Goal: Task Accomplishment & Management: Manage account settings

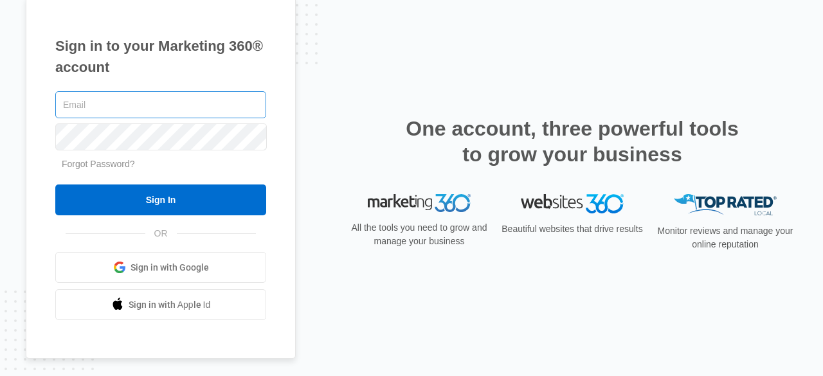
click at [81, 104] on input "text" at bounding box center [160, 104] width 211 height 27
paste input "[EMAIL_ADDRESS][DOMAIN_NAME]"
type input "[EMAIL_ADDRESS][DOMAIN_NAME]"
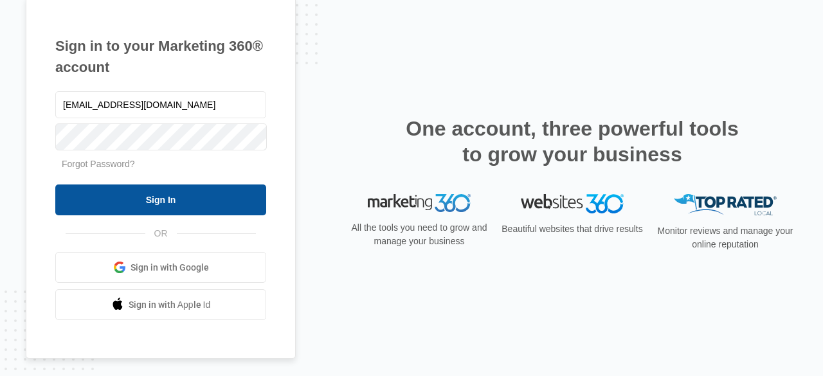
click at [111, 196] on input "Sign In" at bounding box center [160, 200] width 211 height 31
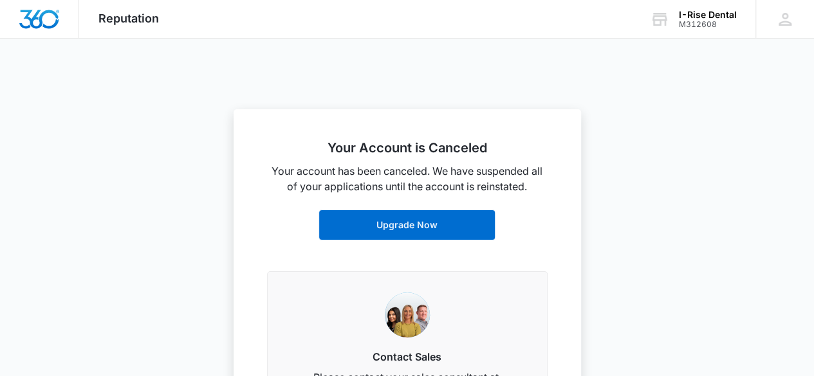
scroll to position [91, 0]
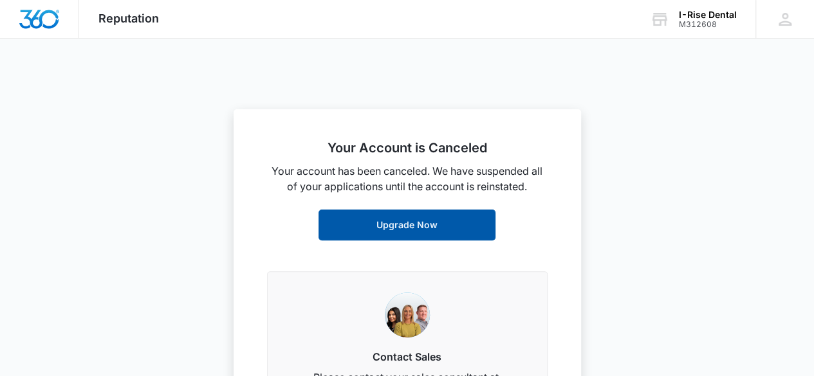
click at [408, 217] on link "Upgrade Now" at bounding box center [406, 225] width 177 height 31
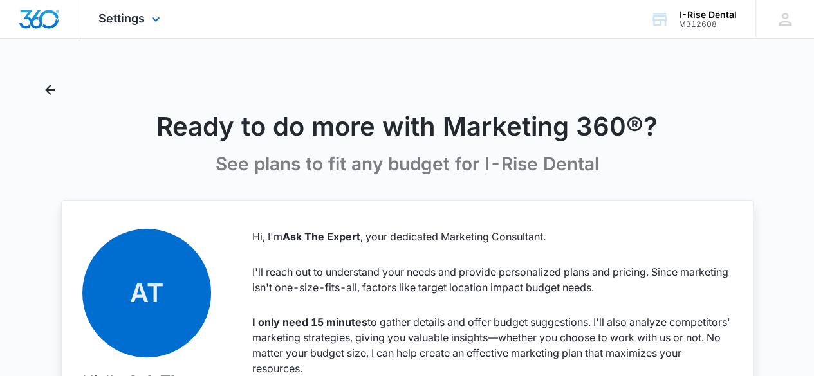
click at [150, 12] on div "Settings Apps Reputation Websites Forms CRM Email Social Shop Payments POS Ads …" at bounding box center [131, 19] width 104 height 38
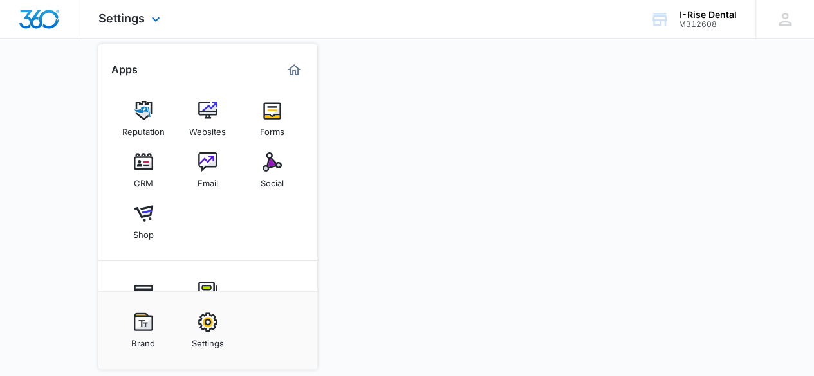
scroll to position [124, 0]
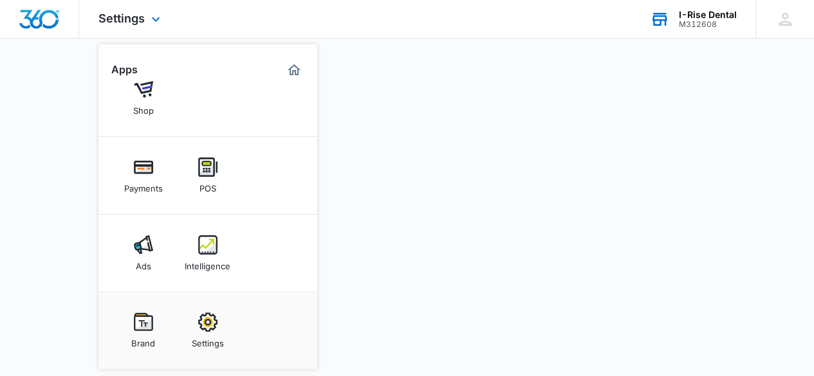
click at [707, 14] on div "I-Rise Dental" at bounding box center [708, 15] width 58 height 10
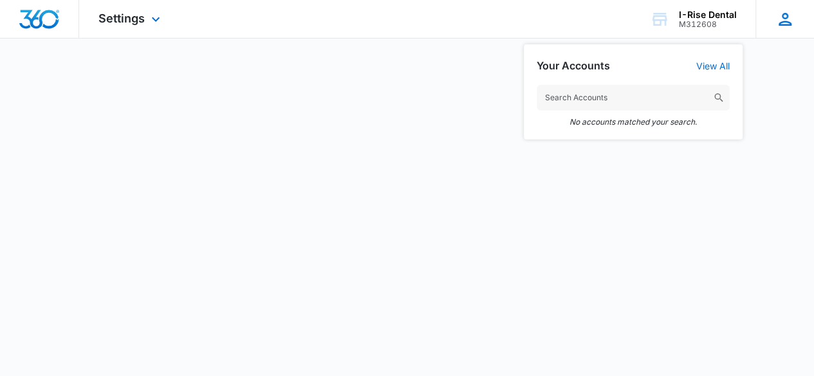
click at [778, 20] on icon at bounding box center [784, 19] width 19 height 19
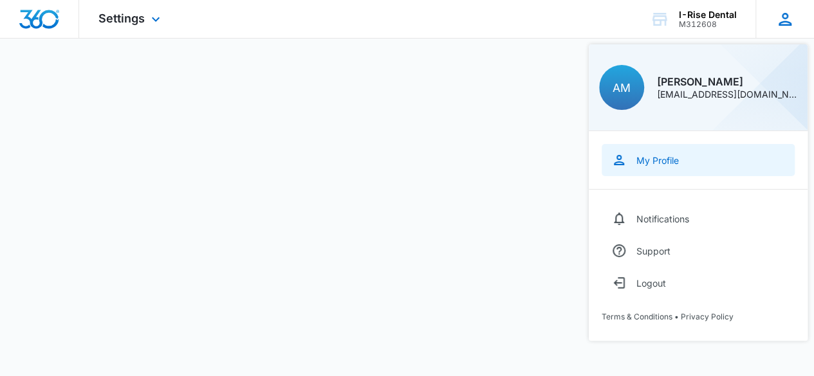
click at [664, 163] on div "My Profile" at bounding box center [657, 160] width 42 height 11
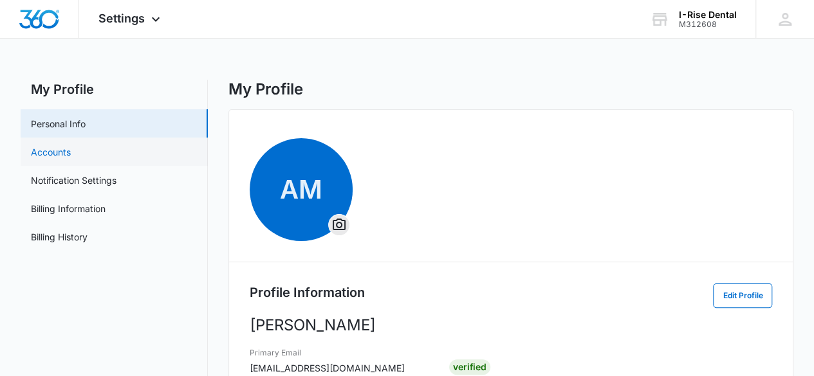
click at [37, 157] on link "Accounts" at bounding box center [51, 152] width 40 height 14
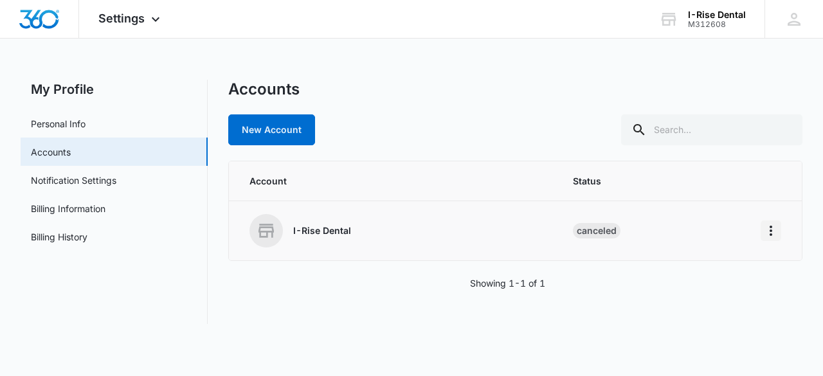
click at [767, 233] on icon "Home" at bounding box center [770, 230] width 15 height 15
click at [723, 268] on div "Go to Dashboard" at bounding box center [714, 265] width 71 height 9
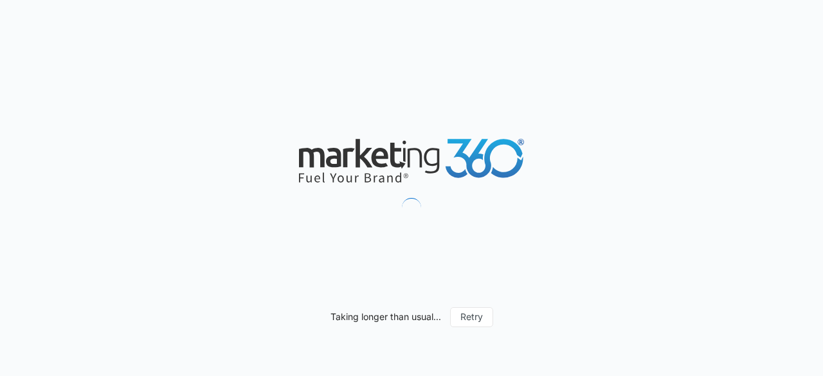
drag, startPoint x: 276, startPoint y: 127, endPoint x: 538, endPoint y: 158, distance: 263.6
click at [538, 158] on div "Taking longer than usual... Retry" at bounding box center [411, 188] width 823 height 376
drag, startPoint x: 281, startPoint y: 141, endPoint x: 535, endPoint y: 132, distance: 254.2
click at [535, 132] on div "Taking longer than usual... Retry" at bounding box center [411, 188] width 823 height 376
drag, startPoint x: 536, startPoint y: 168, endPoint x: 275, endPoint y: 165, distance: 261.1
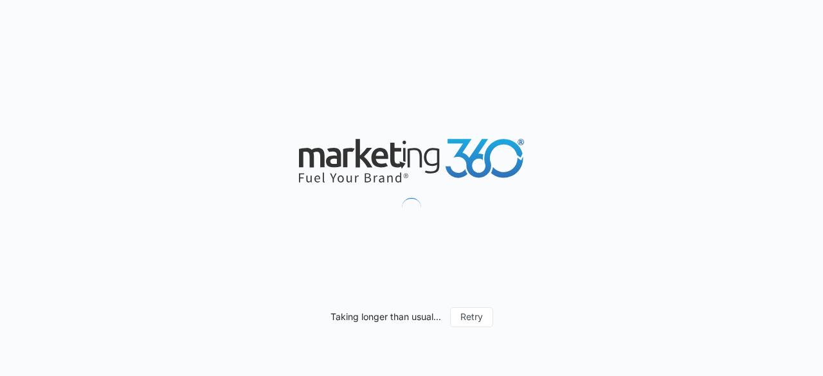
click at [275, 165] on div "Taking longer than usual... Retry" at bounding box center [411, 188] width 823 height 376
drag, startPoint x: 275, startPoint y: 165, endPoint x: 525, endPoint y: 154, distance: 249.8
click at [525, 154] on div "Taking longer than usual... Retry" at bounding box center [411, 188] width 823 height 376
drag, startPoint x: 552, startPoint y: 168, endPoint x: 295, endPoint y: 125, distance: 260.2
click at [295, 125] on div "Taking longer than usual... Retry" at bounding box center [411, 188] width 823 height 376
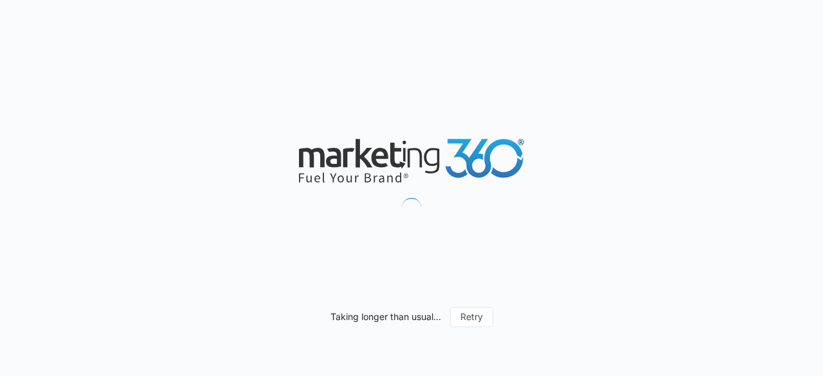
drag, startPoint x: 295, startPoint y: 125, endPoint x: 572, endPoint y: 174, distance: 281.6
click at [572, 174] on div "Taking longer than usual... Retry" at bounding box center [411, 188] width 823 height 376
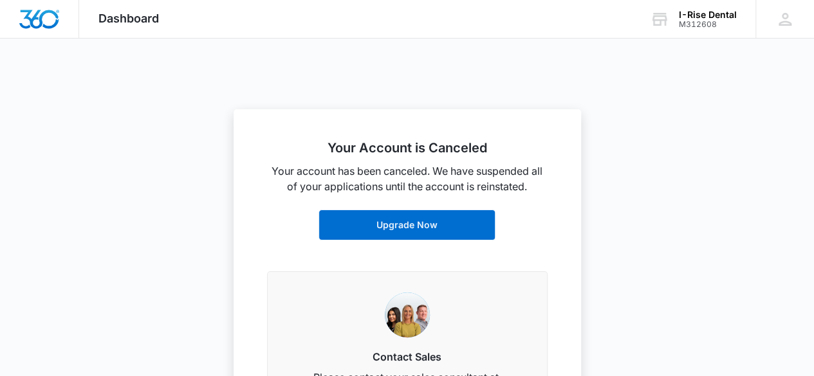
drag, startPoint x: 572, startPoint y: 174, endPoint x: 239, endPoint y: 152, distance: 333.9
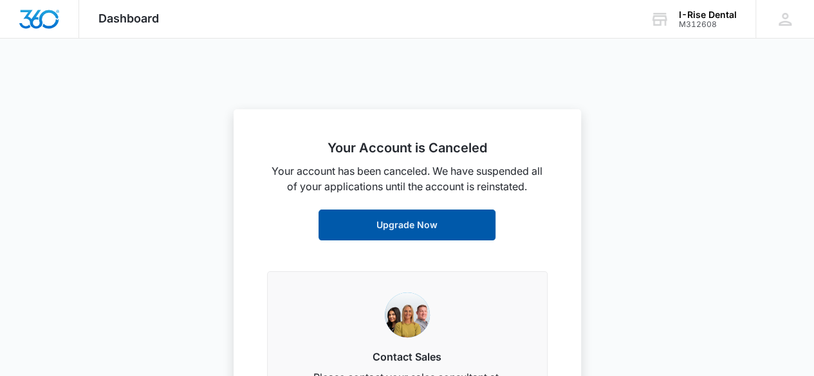
click at [392, 225] on link "Upgrade Now" at bounding box center [406, 225] width 177 height 31
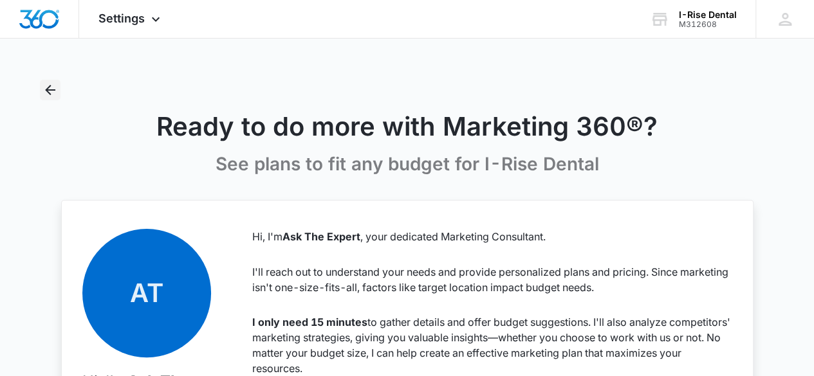
click at [55, 91] on icon "Back" at bounding box center [49, 89] width 15 height 15
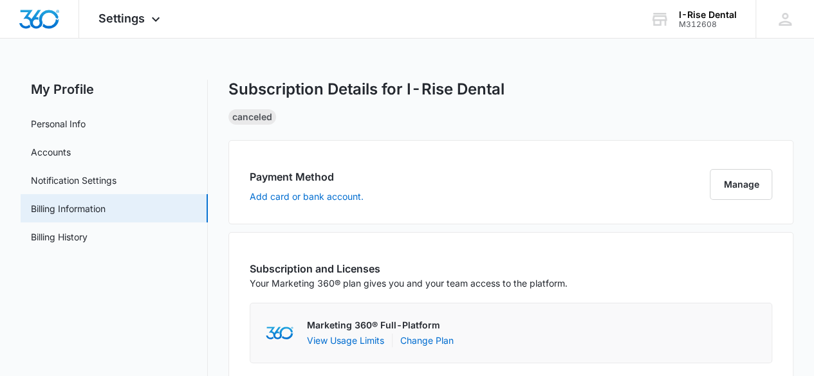
click at [253, 119] on div "Canceled" at bounding box center [252, 116] width 48 height 15
click at [55, 131] on link "Personal Info" at bounding box center [58, 124] width 55 height 14
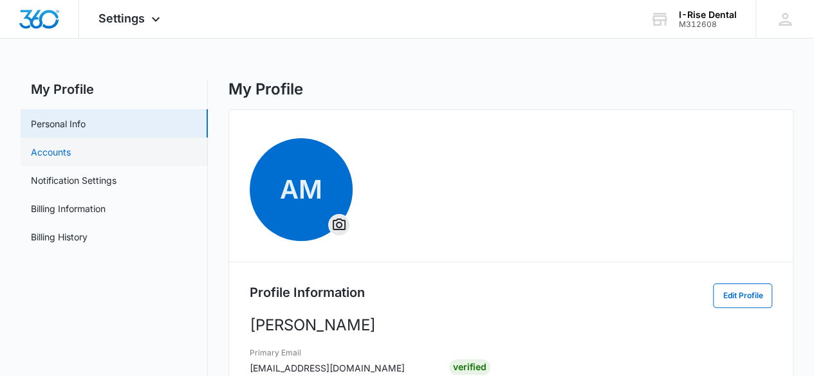
click at [71, 159] on link "Accounts" at bounding box center [51, 152] width 40 height 14
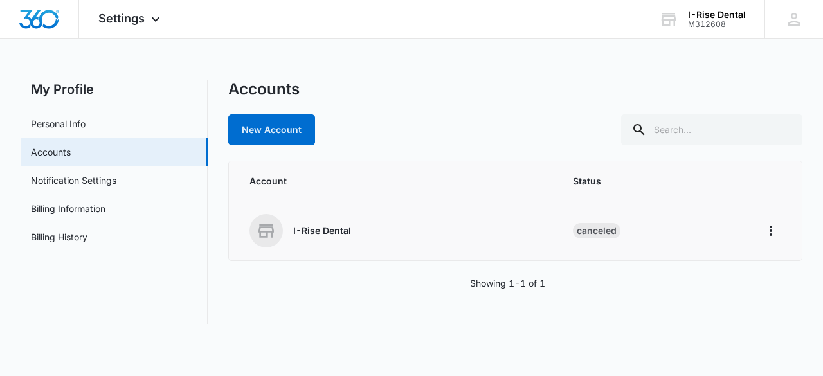
click at [314, 235] on p "I-Rise Dental" at bounding box center [322, 230] width 58 height 13
click at [277, 232] on span at bounding box center [266, 230] width 33 height 33
click at [770, 227] on icon "Home" at bounding box center [770, 230] width 15 height 15
click at [704, 266] on div "Go to Dashboard" at bounding box center [714, 265] width 71 height 9
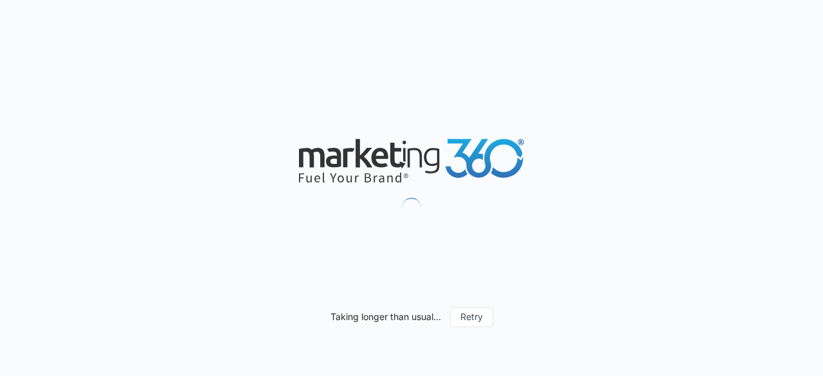
drag, startPoint x: 823, startPoint y: 52, endPoint x: 823, endPoint y: 115, distance: 63.0
click at [823, 115] on div "Taking longer than usual... Retry" at bounding box center [411, 188] width 823 height 376
drag, startPoint x: 823, startPoint y: 53, endPoint x: 820, endPoint y: 239, distance: 185.9
click at [820, 239] on div "Taking longer than usual... Retry" at bounding box center [411, 188] width 823 height 376
drag, startPoint x: 289, startPoint y: 155, endPoint x: 513, endPoint y: 164, distance: 224.0
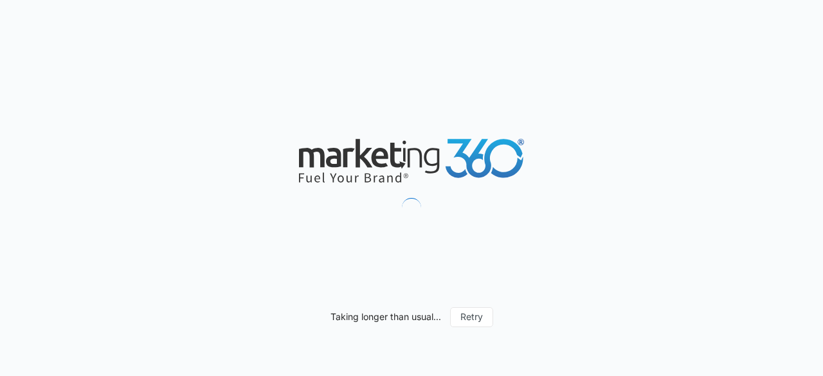
click at [513, 164] on div "Taking longer than usual... Retry" at bounding box center [411, 188] width 823 height 376
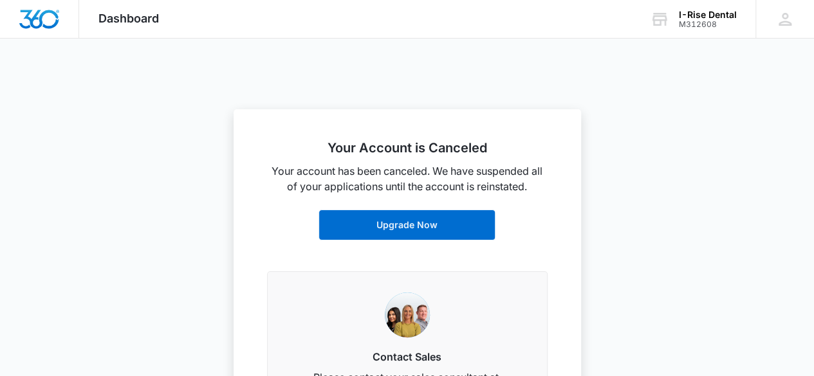
drag, startPoint x: 538, startPoint y: 167, endPoint x: 640, endPoint y: 176, distance: 102.1
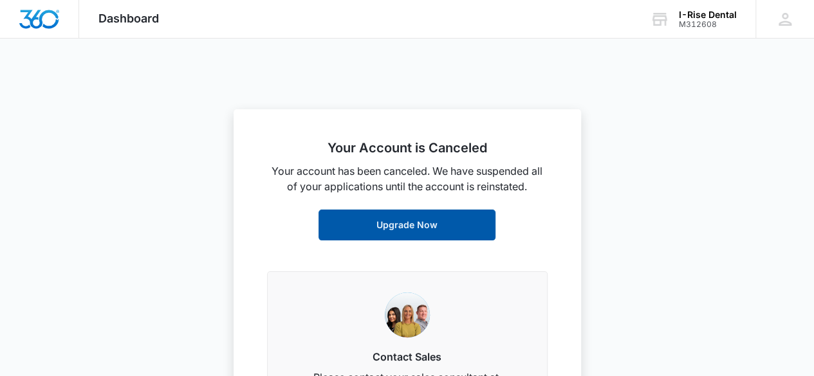
click at [382, 233] on link "Upgrade Now" at bounding box center [406, 225] width 177 height 31
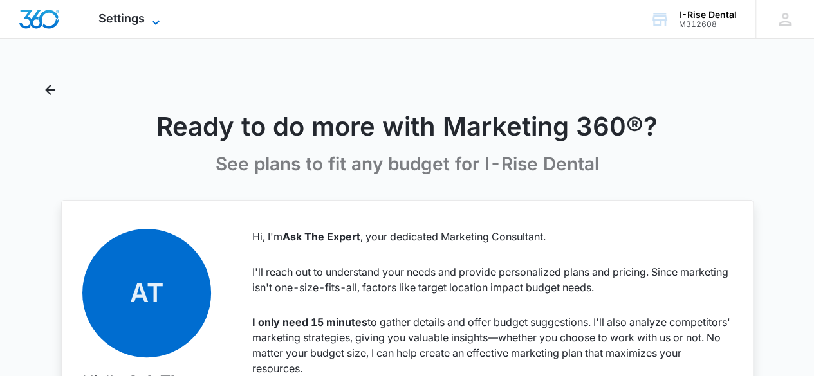
click at [150, 20] on icon at bounding box center [155, 22] width 15 height 15
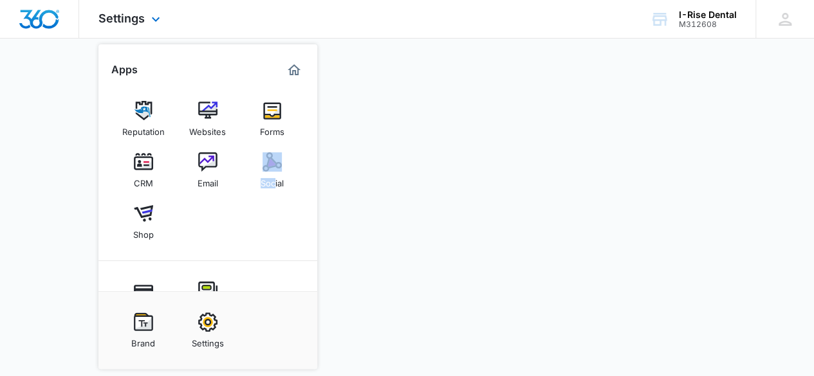
drag, startPoint x: 316, startPoint y: 145, endPoint x: 271, endPoint y: 208, distance: 76.9
click at [271, 208] on div "Reputation Websites Forms CRM Email Social Shop Payments POS Ads Intelligence" at bounding box center [207, 185] width 219 height 211
click at [263, 218] on div "Reputation Websites Forms CRM Email Social Shop" at bounding box center [207, 170] width 219 height 181
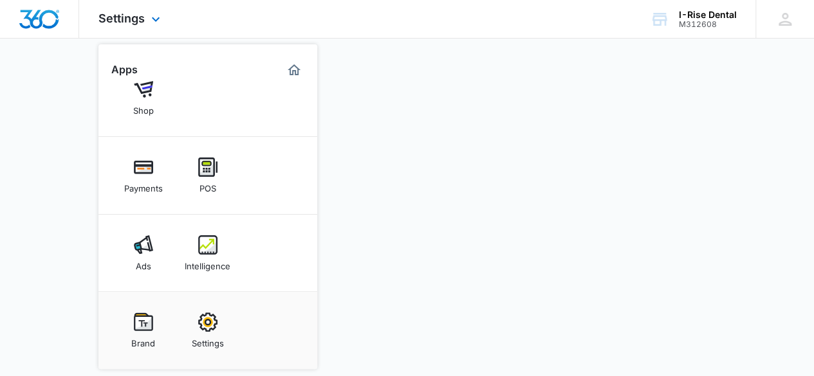
click at [291, 75] on img "Marketing 360® Dashboard" at bounding box center [293, 69] width 15 height 15
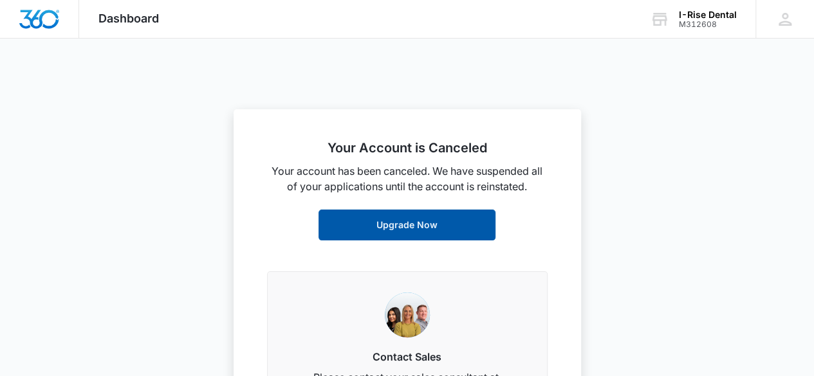
click at [400, 227] on link "Upgrade Now" at bounding box center [406, 225] width 177 height 31
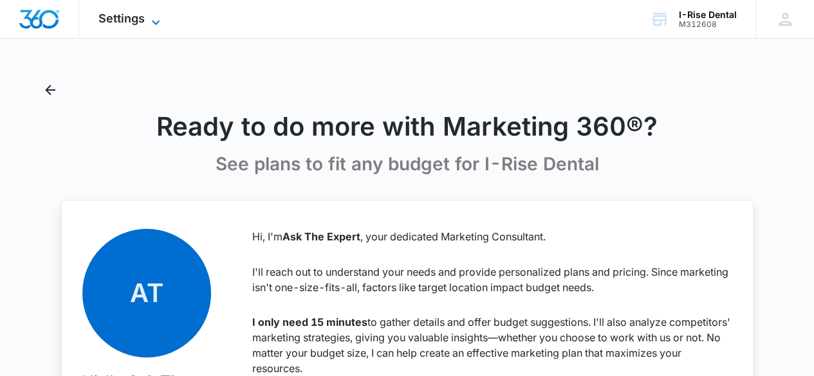
click at [129, 19] on span "Settings" at bounding box center [121, 19] width 46 height 14
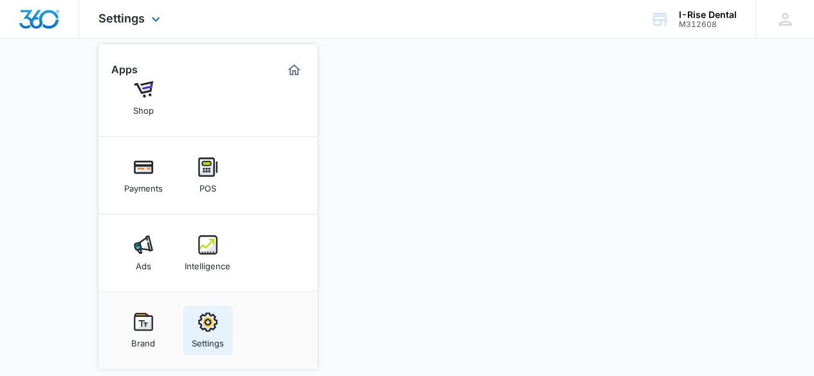
click at [211, 314] on img at bounding box center [207, 322] width 19 height 19
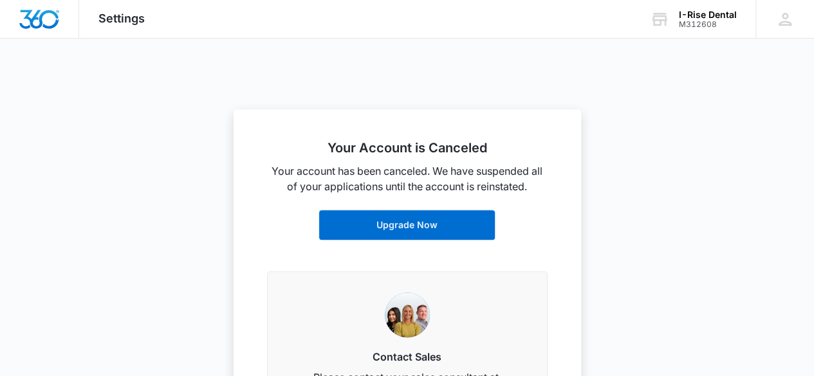
scroll to position [286, 0]
select select "15"
select select "KZ"
select select "Asia/Qyzylorda"
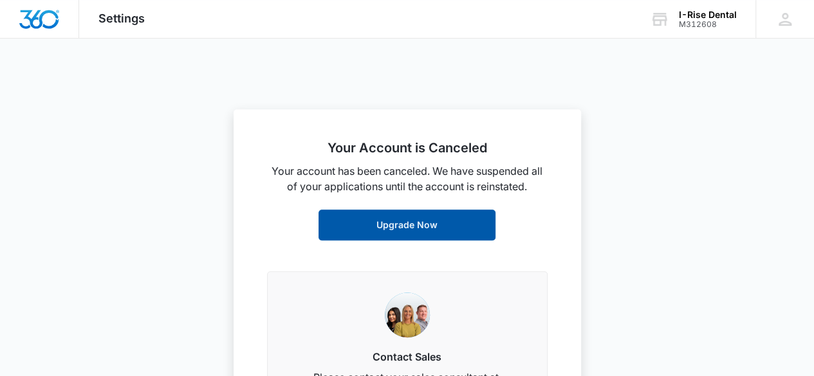
click at [376, 224] on link "Upgrade Now" at bounding box center [406, 225] width 177 height 31
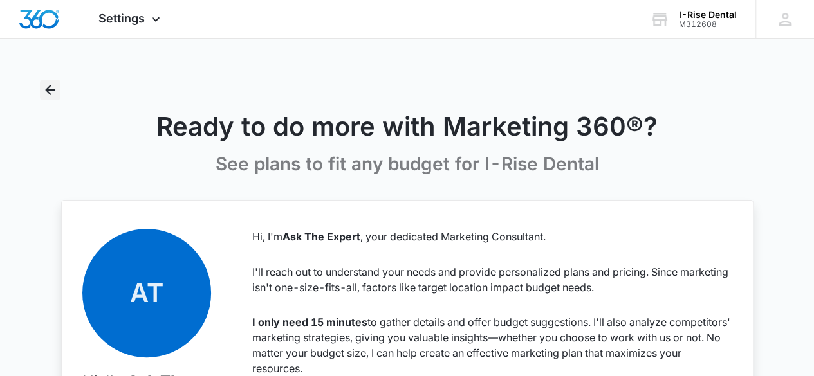
click at [41, 87] on button "Back" at bounding box center [50, 90] width 21 height 21
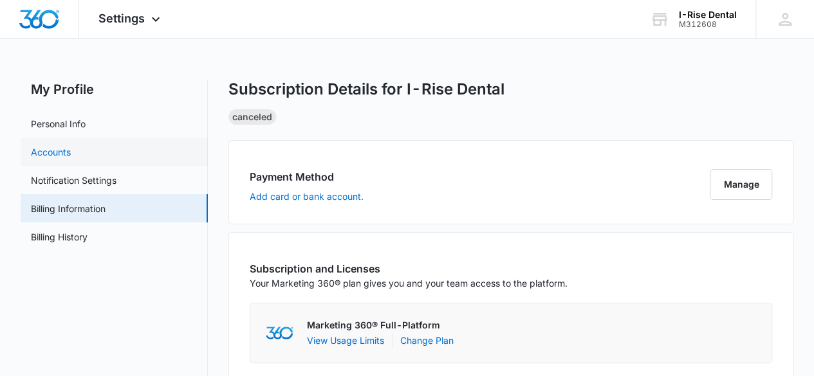
click at [71, 159] on link "Accounts" at bounding box center [51, 152] width 40 height 14
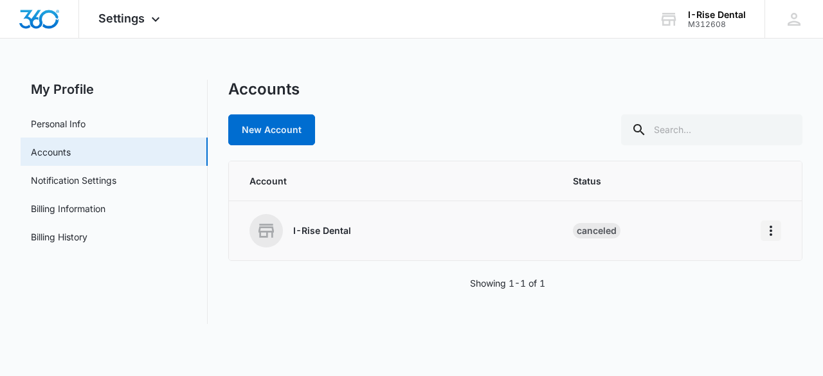
click at [770, 235] on icon "Home" at bounding box center [770, 230] width 15 height 15
click at [707, 273] on button "Go to Dashboard" at bounding box center [722, 265] width 118 height 19
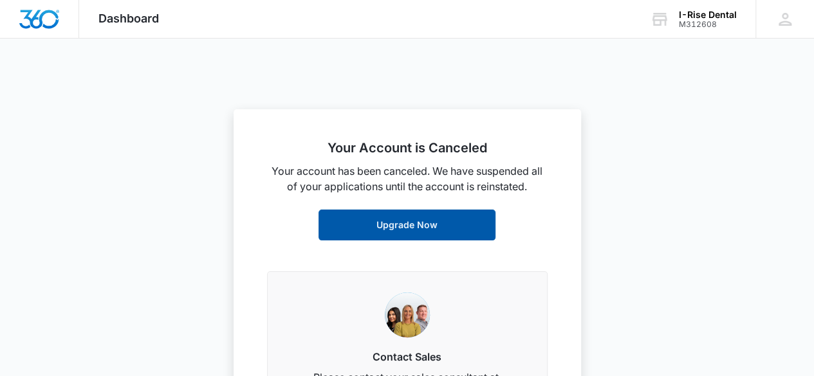
click at [359, 222] on link "Upgrade Now" at bounding box center [406, 225] width 177 height 31
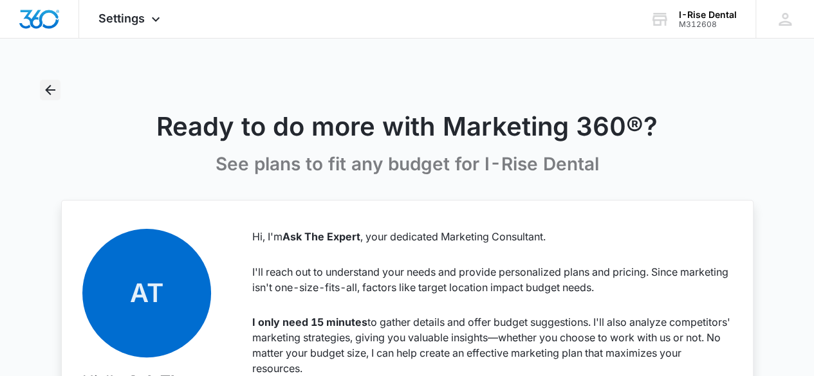
click at [45, 92] on icon "Back" at bounding box center [49, 89] width 15 height 15
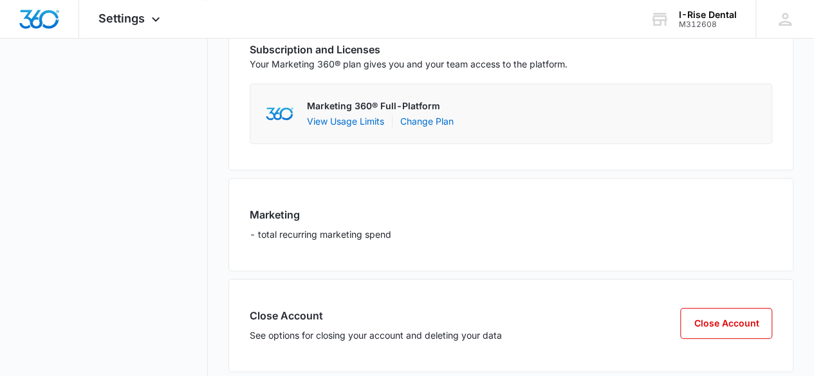
scroll to position [236, 0]
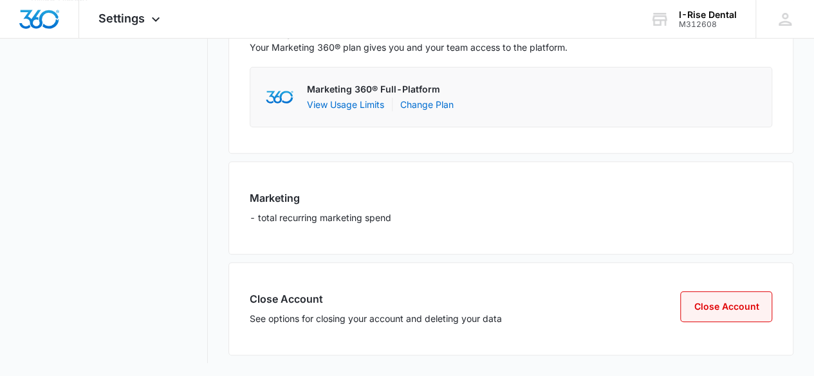
click at [724, 291] on button "Close Account" at bounding box center [726, 306] width 92 height 31
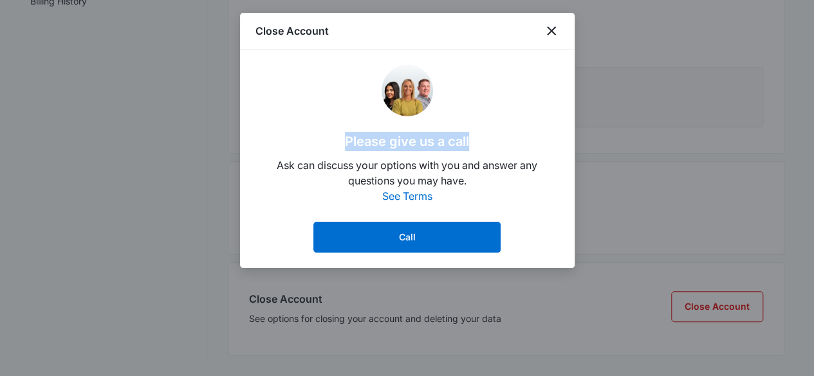
drag, startPoint x: 341, startPoint y: 136, endPoint x: 472, endPoint y: 143, distance: 131.4
click at [472, 143] on div "Please give us a call Ask can discuss your options with you and answer any ques…" at bounding box center [407, 159] width 304 height 188
drag, startPoint x: 472, startPoint y: 143, endPoint x: 329, endPoint y: 138, distance: 143.5
click at [329, 138] on div "Please give us a call Ask can discuss your options with you and answer any ques…" at bounding box center [407, 159] width 304 height 188
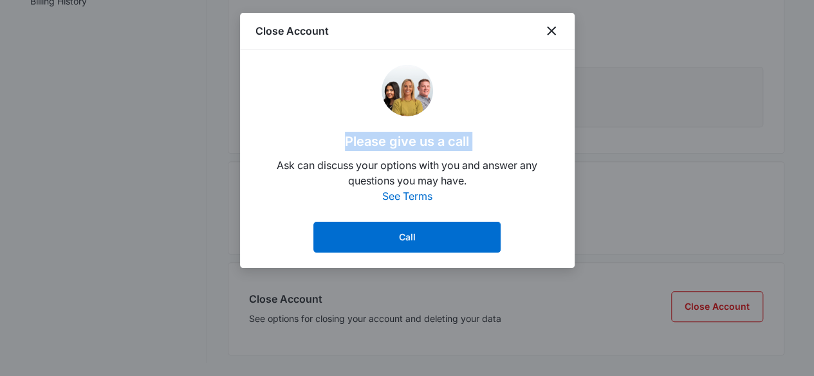
click at [329, 138] on div "Please give us a call Ask can discuss your options with you and answer any ques…" at bounding box center [407, 159] width 304 height 188
drag, startPoint x: 329, startPoint y: 138, endPoint x: 468, endPoint y: 138, distance: 139.6
click at [468, 138] on div "Please give us a call Ask can discuss your options with you and answer any ques…" at bounding box center [407, 159] width 304 height 188
click at [478, 142] on div "Please give us a call Ask can discuss your options with you and answer any ques…" at bounding box center [407, 159] width 304 height 188
drag, startPoint x: 478, startPoint y: 142, endPoint x: 329, endPoint y: 140, distance: 149.2
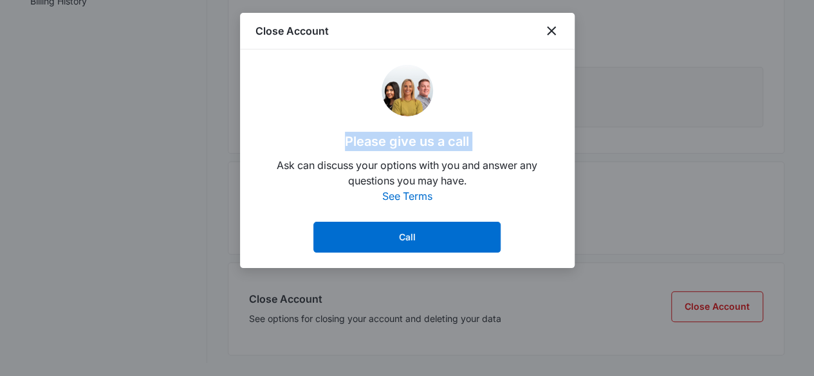
click at [329, 140] on div "Please give us a call Ask can discuss your options with you and answer any ques…" at bounding box center [407, 159] width 304 height 188
drag, startPoint x: 329, startPoint y: 140, endPoint x: 466, endPoint y: 143, distance: 136.4
click at [466, 143] on div "Please give us a call Ask can discuss your options with you and answer any ques…" at bounding box center [407, 159] width 304 height 188
click at [505, 147] on div "Please give us a call Ask can discuss your options with you and answer any ques…" at bounding box center [407, 159] width 304 height 188
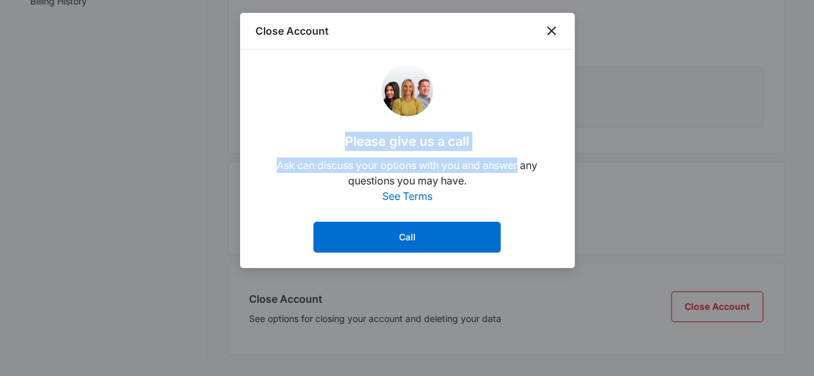
drag, startPoint x: 505, startPoint y: 147, endPoint x: 347, endPoint y: 139, distance: 158.4
click at [347, 139] on div "Please give us a call Ask can discuss your options with you and answer any ques…" at bounding box center [407, 159] width 304 height 188
click at [309, 143] on div "Please give us a call Ask can discuss your options with you and answer any ques…" at bounding box center [407, 159] width 304 height 188
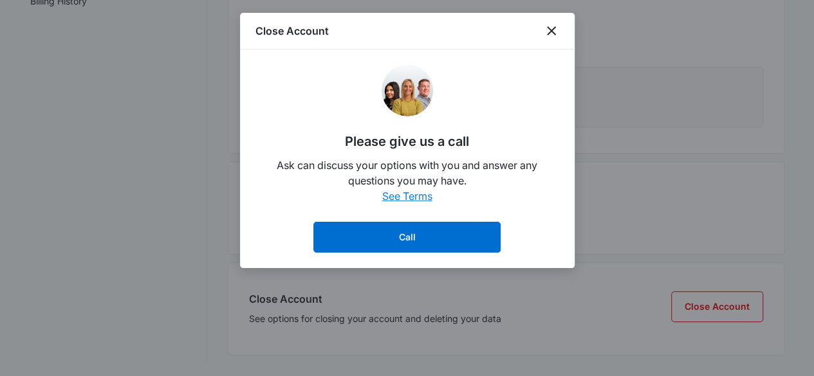
click at [396, 196] on link "See Terms" at bounding box center [407, 196] width 50 height 13
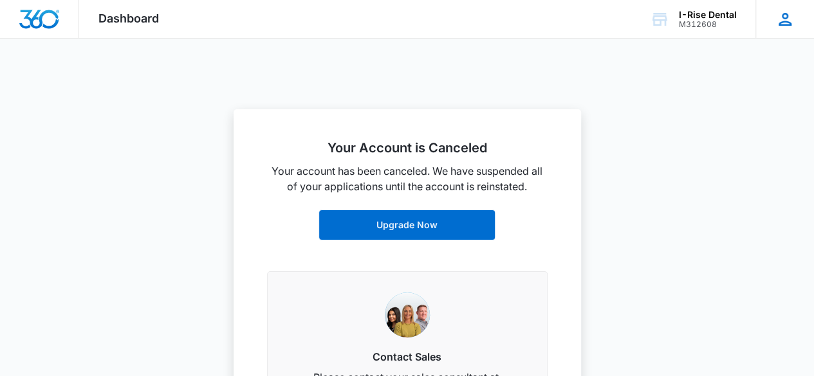
click at [784, 20] on icon at bounding box center [784, 19] width 19 height 19
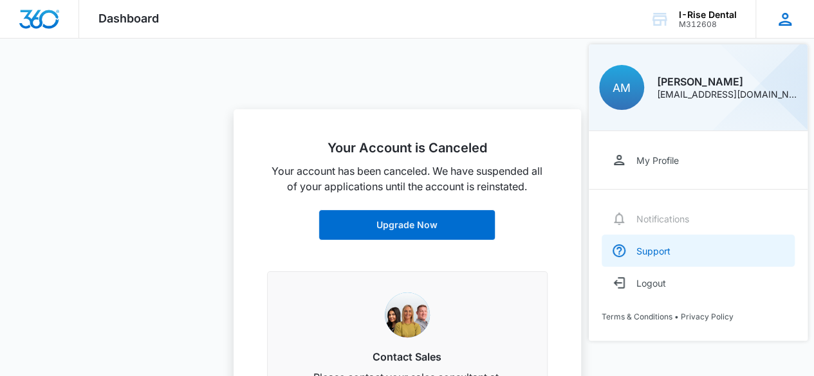
click at [664, 254] on div "Support" at bounding box center [653, 251] width 34 height 11
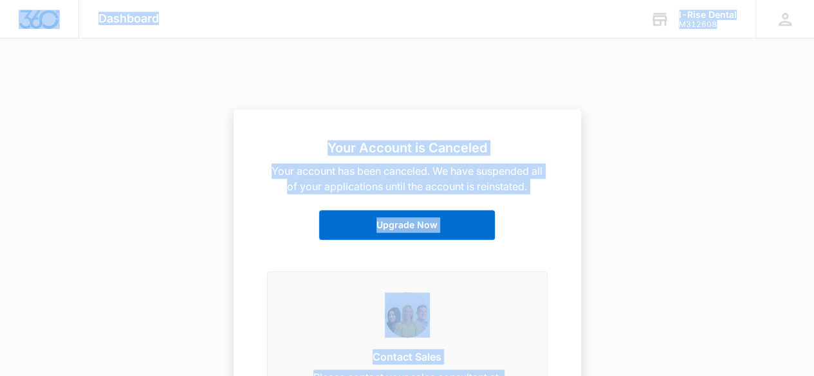
scroll to position [720, 0]
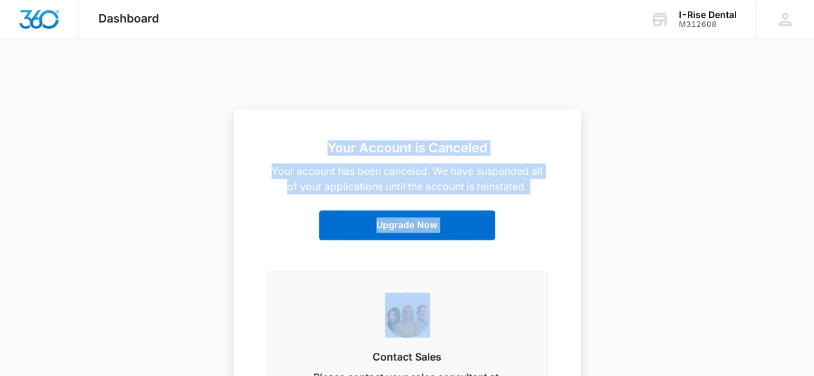
drag, startPoint x: 580, startPoint y: 125, endPoint x: 571, endPoint y: 273, distance: 148.2
click at [571, 39] on nav "Your Account is Canceled Your account has been canceled. We have suspended all …" at bounding box center [407, 19] width 814 height 39
click at [144, 259] on div at bounding box center [407, 188] width 814 height 376
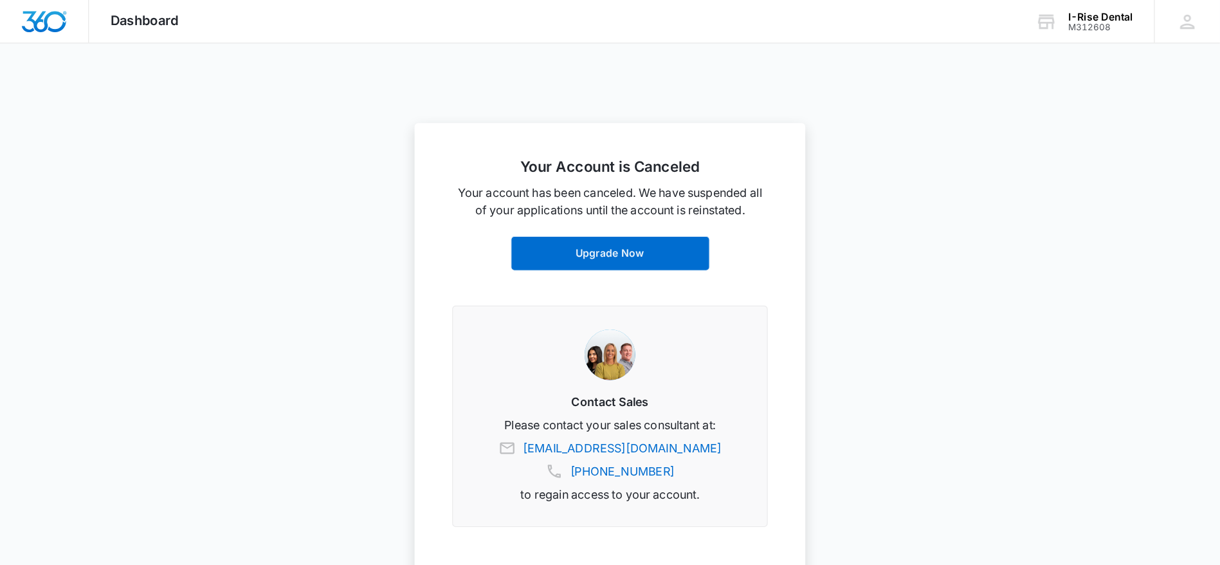
scroll to position [536, 0]
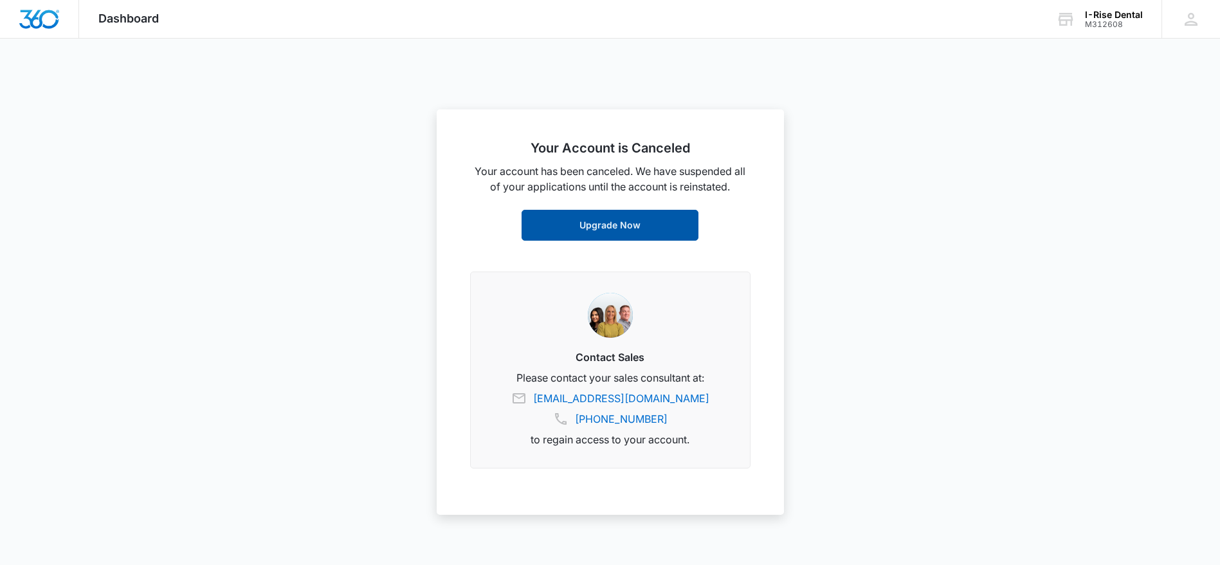
click at [587, 228] on link "Upgrade Now" at bounding box center [610, 225] width 177 height 31
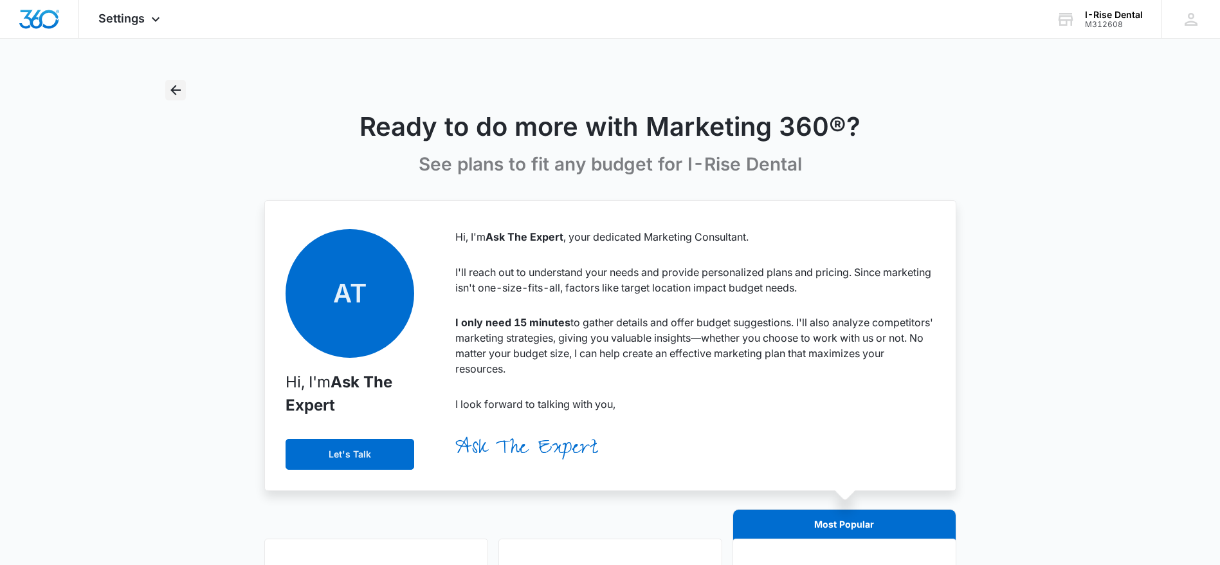
click at [172, 89] on icon "Back" at bounding box center [175, 90] width 10 height 10
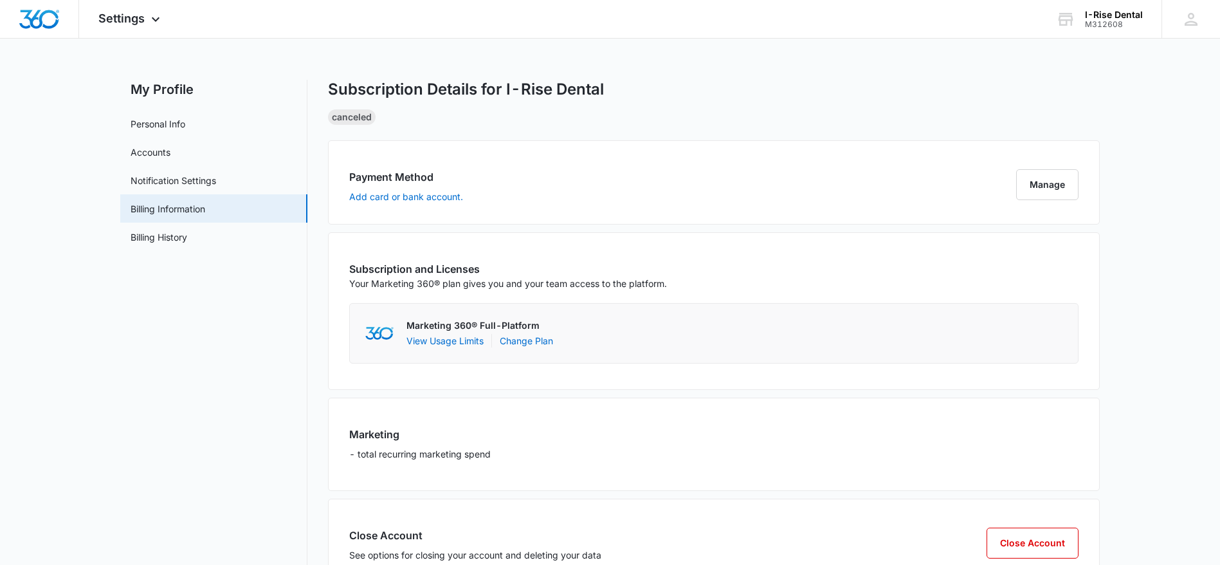
scroll to position [50, 0]
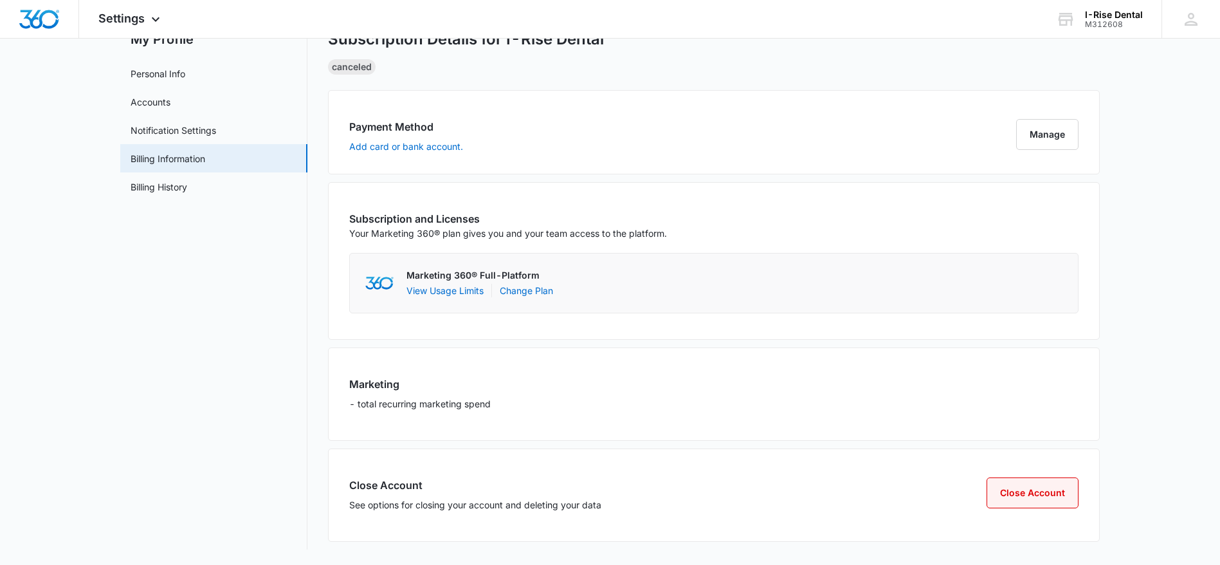
click at [823, 376] on button "Close Account" at bounding box center [1033, 492] width 92 height 31
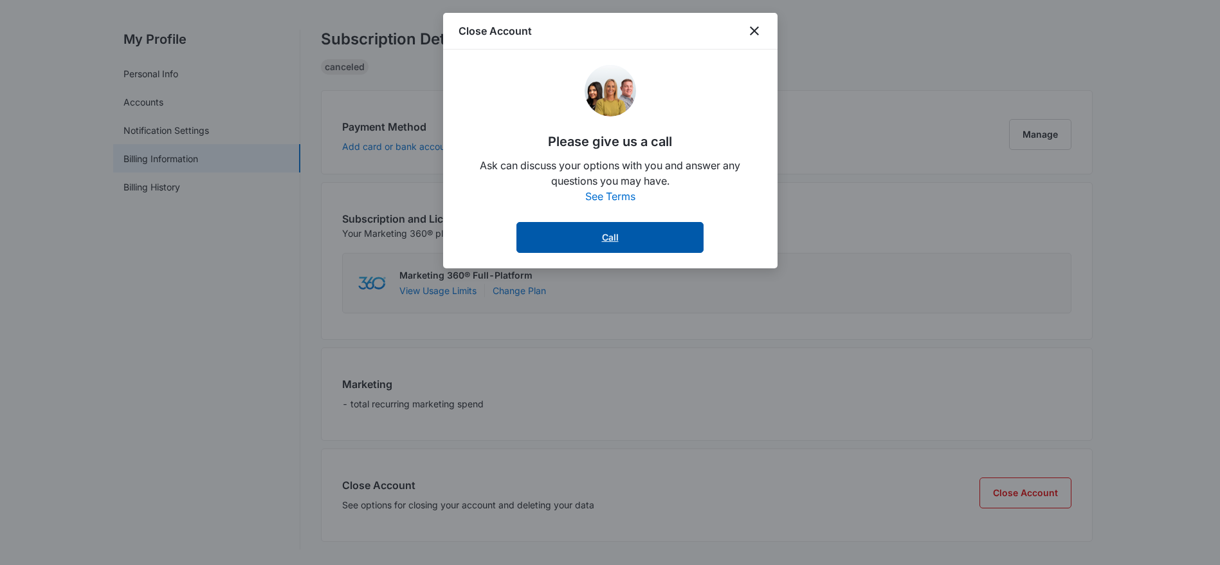
click at [619, 231] on link "Call" at bounding box center [609, 237] width 187 height 31
click at [596, 192] on link "See Terms" at bounding box center [610, 196] width 50 height 13
